Goal: Check status: Check status

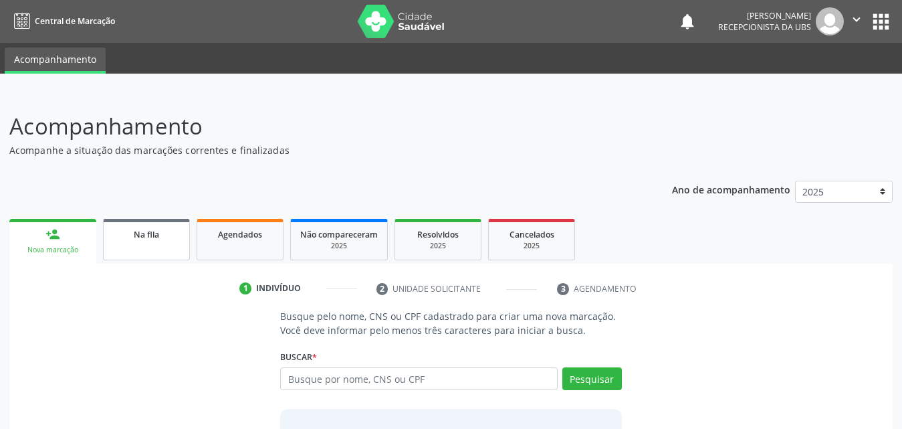
click at [170, 238] on div "Na fila" at bounding box center [146, 234] width 67 height 14
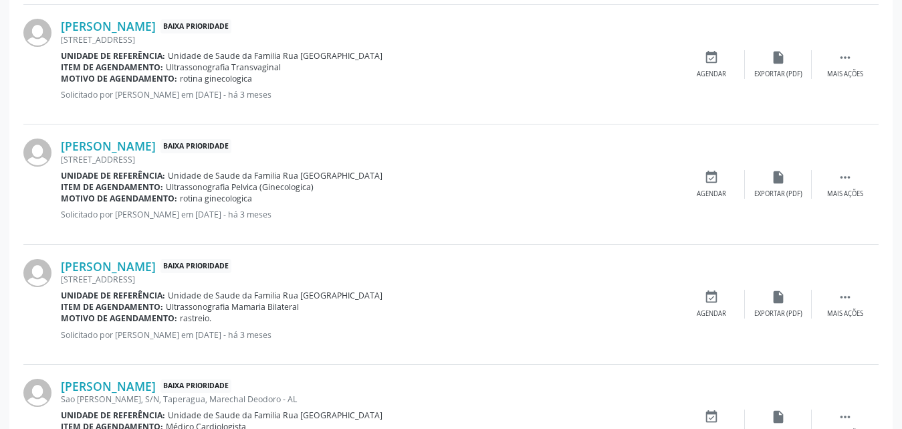
scroll to position [1895, 0]
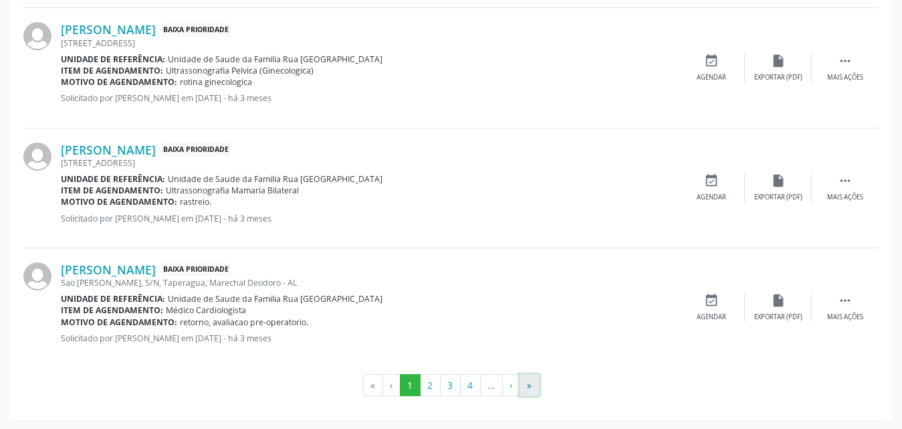
click at [526, 386] on button "»" at bounding box center [530, 385] width 20 height 23
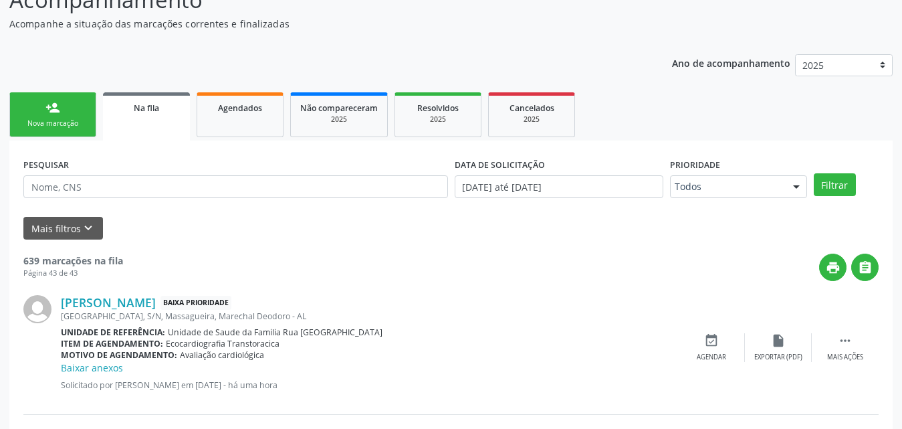
scroll to position [0, 0]
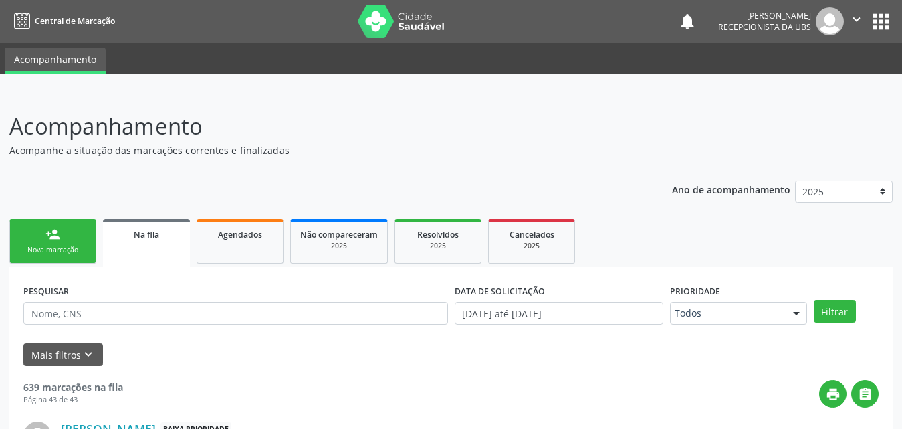
click at [147, 245] on link "Na fila" at bounding box center [146, 243] width 87 height 48
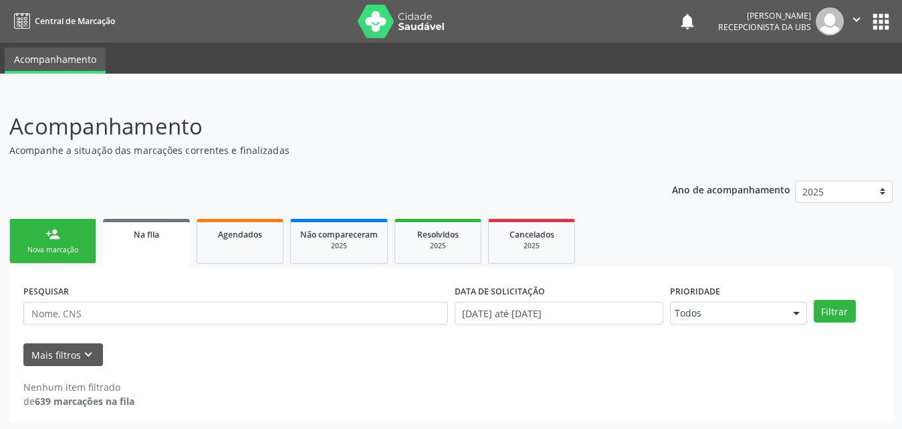
click at [147, 241] on link "Na fila" at bounding box center [146, 243] width 87 height 48
click at [257, 240] on div "Agendados" at bounding box center [240, 234] width 67 height 14
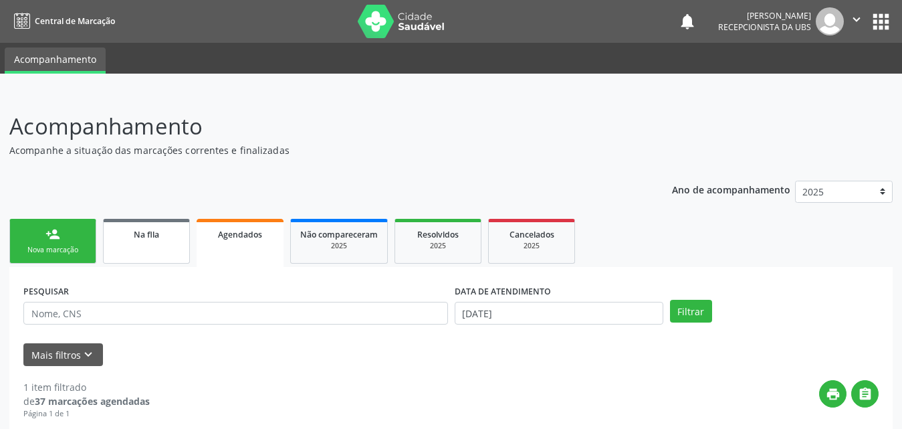
click at [166, 242] on link "Na fila" at bounding box center [146, 241] width 87 height 45
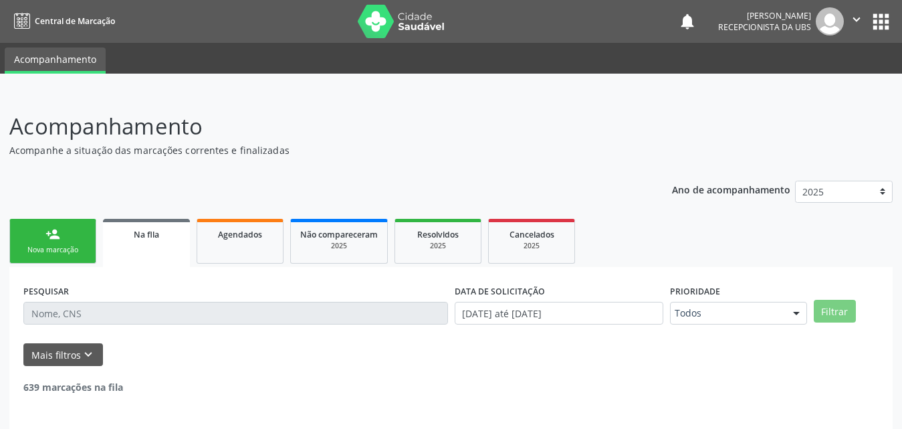
scroll to position [45, 0]
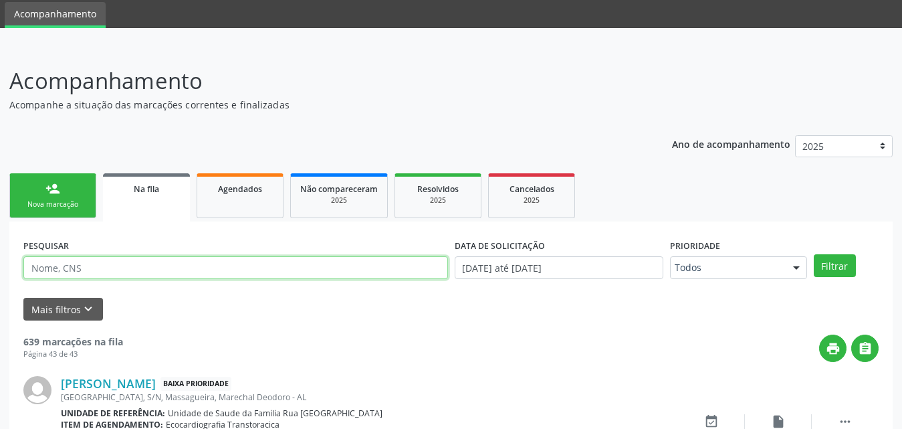
click at [177, 266] on input "text" at bounding box center [235, 267] width 425 height 23
click at [178, 266] on input "text" at bounding box center [235, 267] width 425 height 23
type input "708505311871879"
click at [814, 254] on button "Filtrar" at bounding box center [835, 265] width 42 height 23
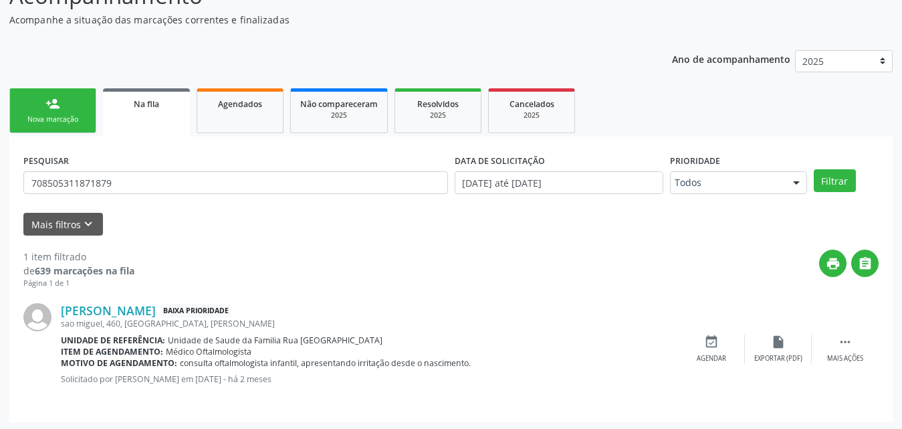
scroll to position [133, 0]
